Goal: Transaction & Acquisition: Purchase product/service

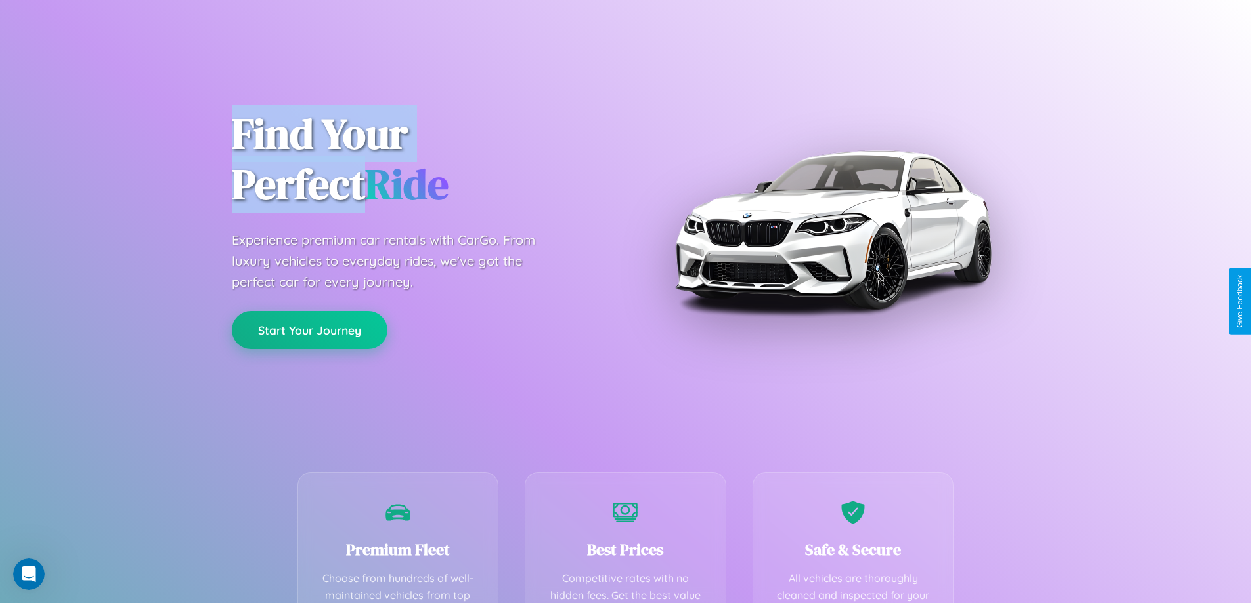
click at [309, 330] on button "Start Your Journey" at bounding box center [310, 330] width 156 height 38
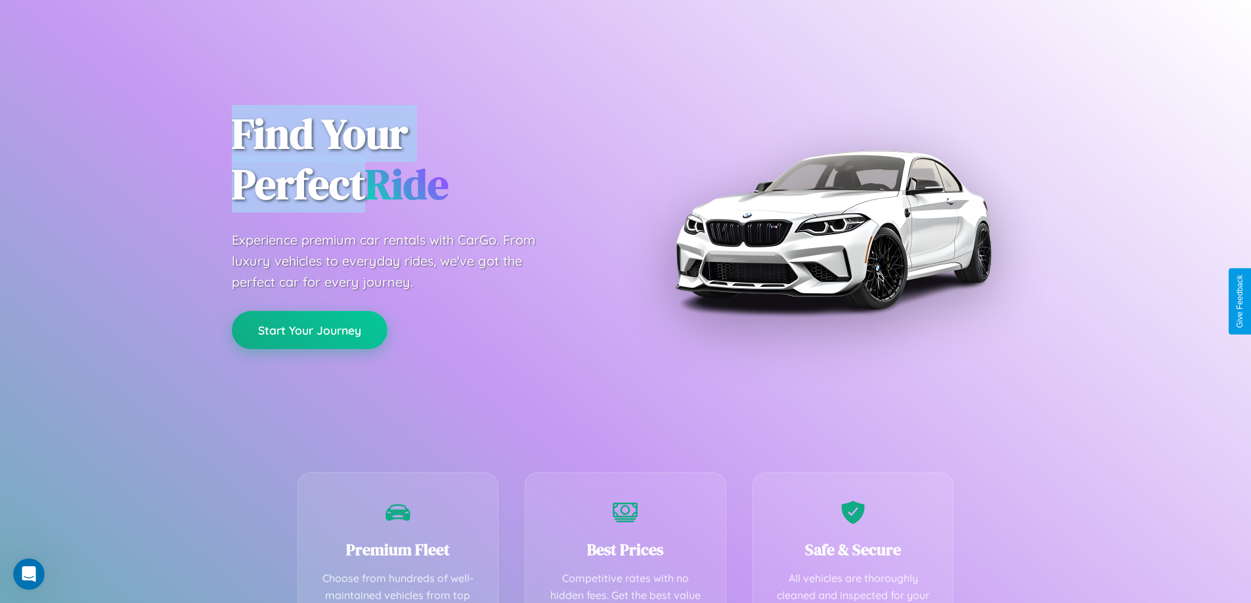
click at [309, 330] on button "Start Your Journey" at bounding box center [310, 330] width 156 height 38
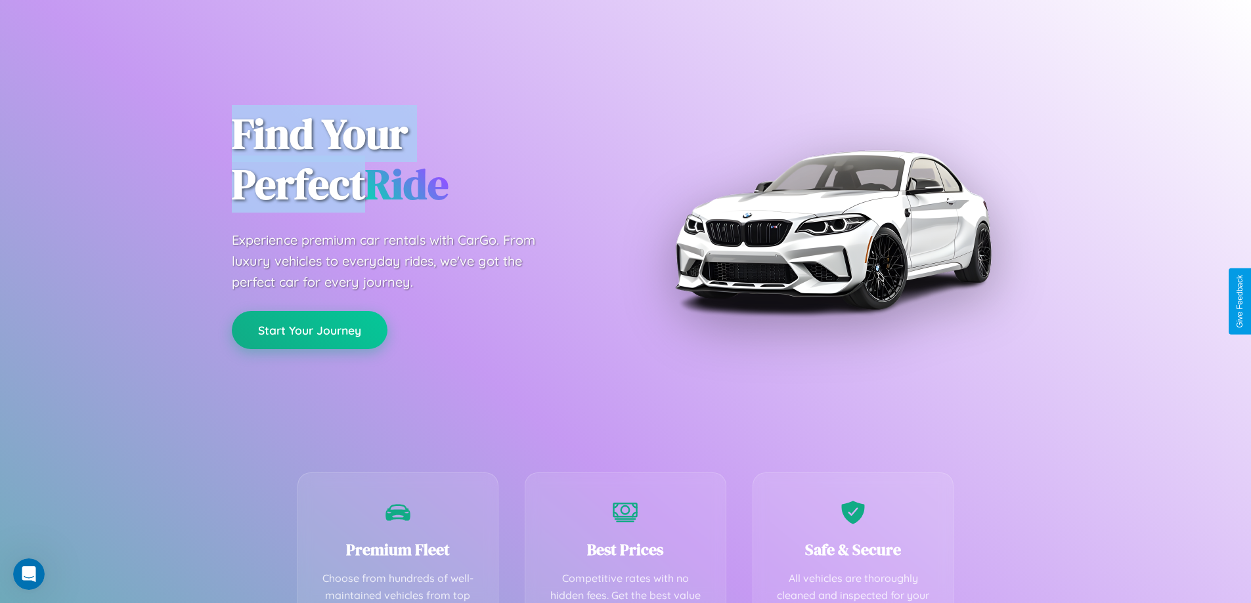
click at [309, 330] on button "Start Your Journey" at bounding box center [310, 330] width 156 height 38
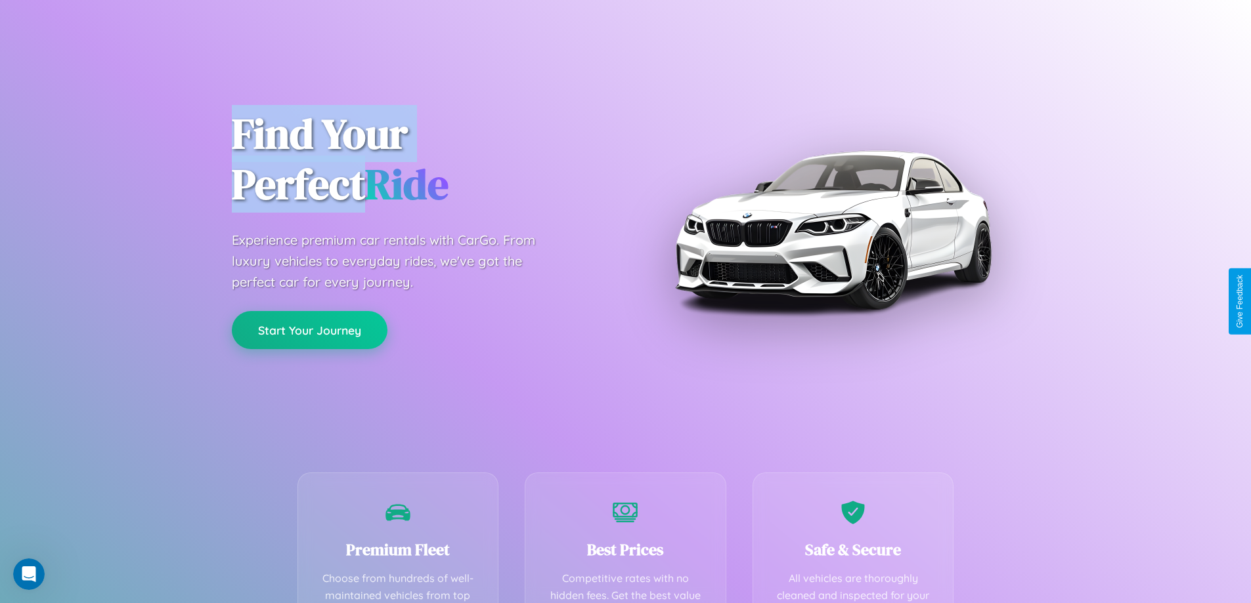
click at [309, 330] on button "Start Your Journey" at bounding box center [310, 330] width 156 height 38
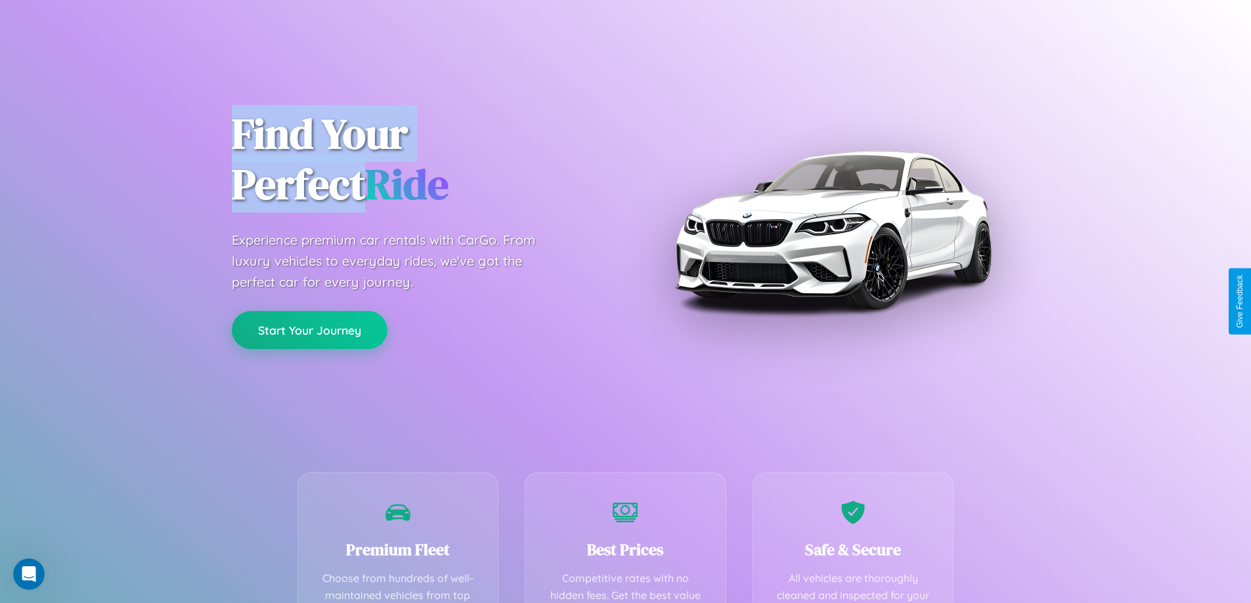
click at [309, 330] on button "Start Your Journey" at bounding box center [310, 330] width 156 height 38
